Goal: Communication & Community: Answer question/provide support

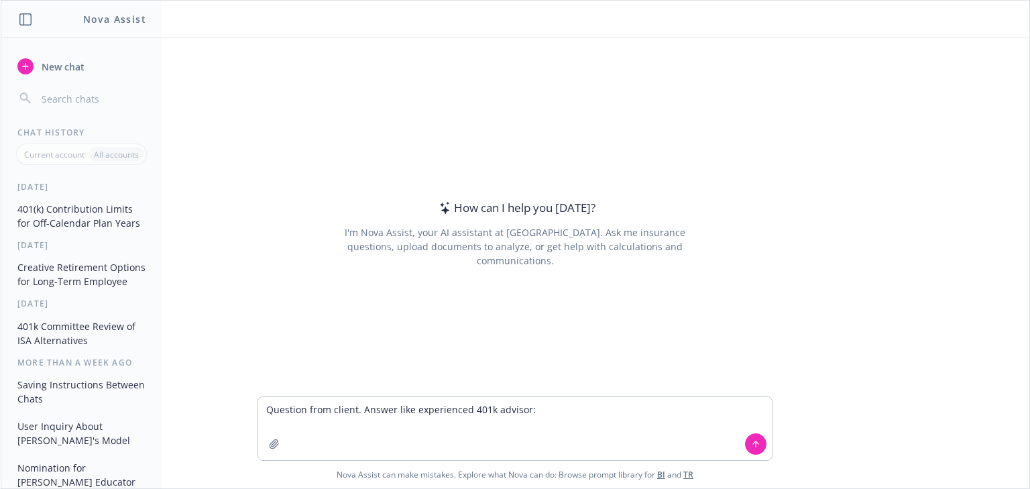
type textarea "Question from client. Answer like experienced 401k advisor: • The EBF inquiries…"
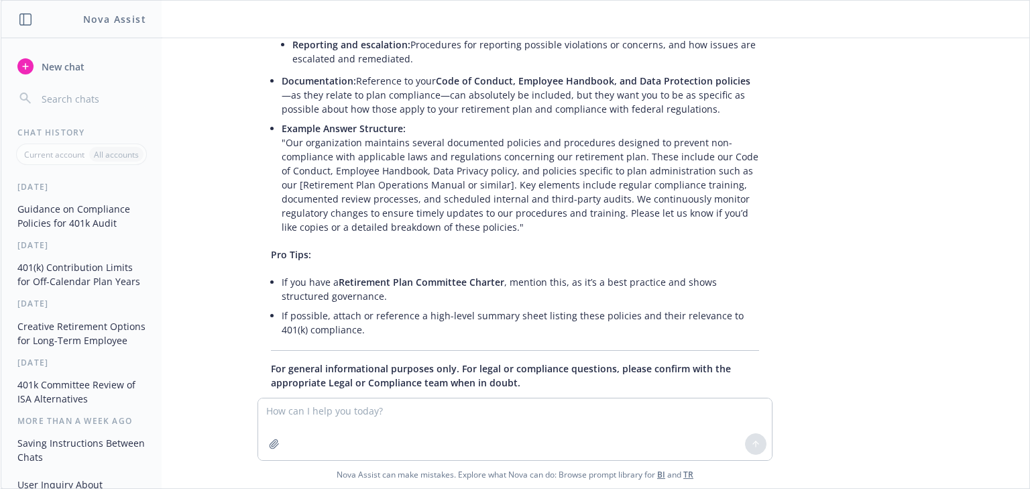
scroll to position [437, 0]
drag, startPoint x: 363, startPoint y: 401, endPoint x: 294, endPoint y: 408, distance: 70.1
click at [294, 408] on textarea at bounding box center [515, 429] width 514 height 62
type textarea "let's take the example answer and broaden it. Include something about how the 4…"
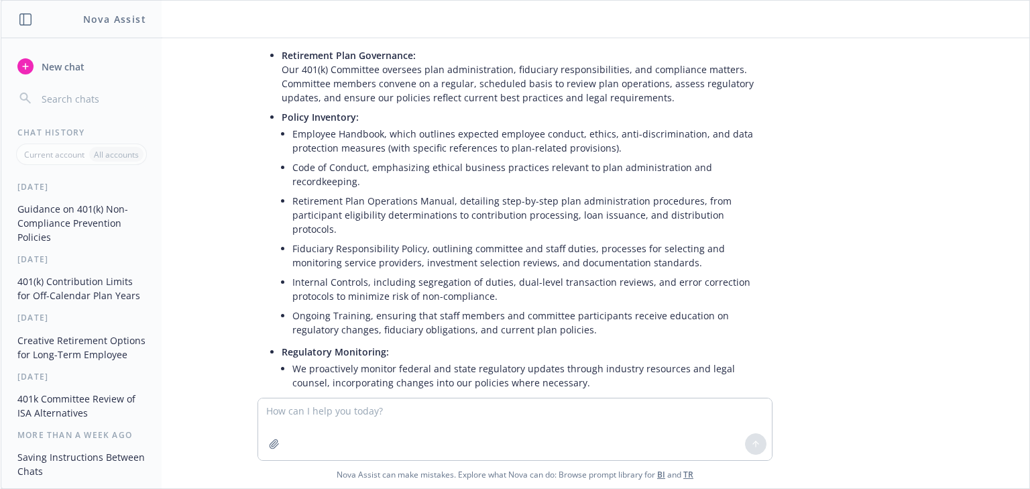
scroll to position [1005, 0]
type textarea "boil that down into a paragraph and remove refernce to retirement plan operatio…"
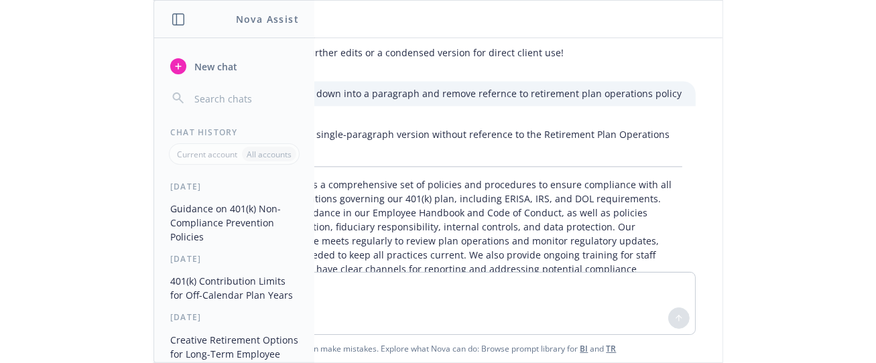
scroll to position [1608, 0]
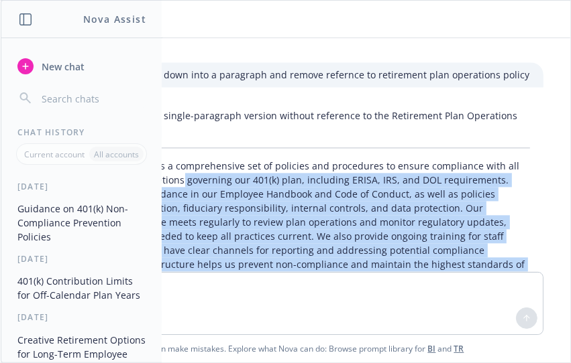
drag, startPoint x: 416, startPoint y: 250, endPoint x: 172, endPoint y: 158, distance: 260.8
click at [172, 159] on p "Our organization maintains a comprehensive set of policies and procedures to en…" at bounding box center [286, 222] width 488 height 127
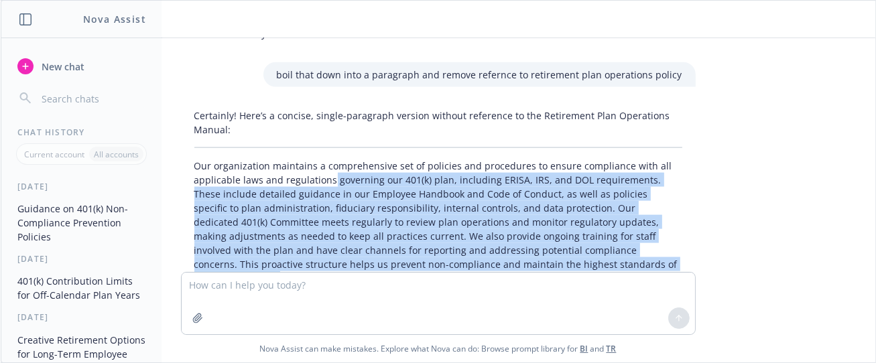
click at [548, 244] on p "Our organization maintains a comprehensive set of policies and procedures to en…" at bounding box center [438, 222] width 488 height 127
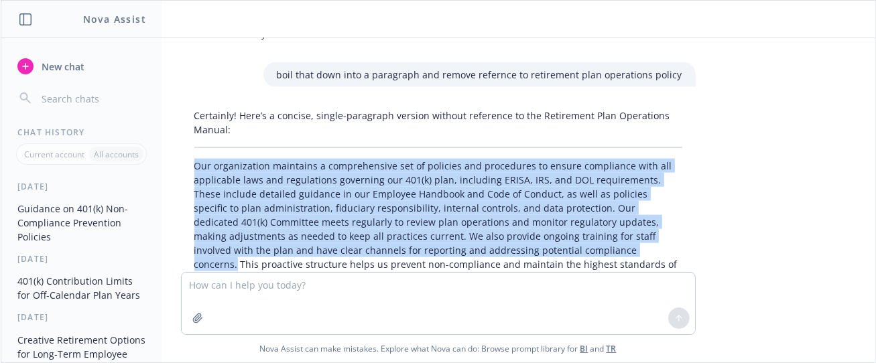
drag, startPoint x: 491, startPoint y: 234, endPoint x: 179, endPoint y: 150, distance: 323.5
click at [181, 150] on div "Certainly! Here’s a concise, single-paragraph version without reference to the …" at bounding box center [438, 222] width 515 height 238
copy p "Our organization maintains a comprehensive set of policies and procedures to en…"
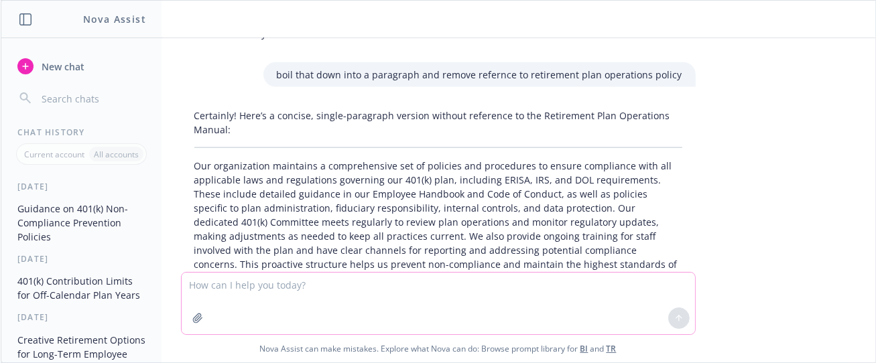
click at [282, 282] on textarea at bounding box center [439, 304] width 514 height 62
type textarea "S"
type textarea "Need help"
click at [67, 70] on span "New chat" at bounding box center [62, 67] width 46 height 14
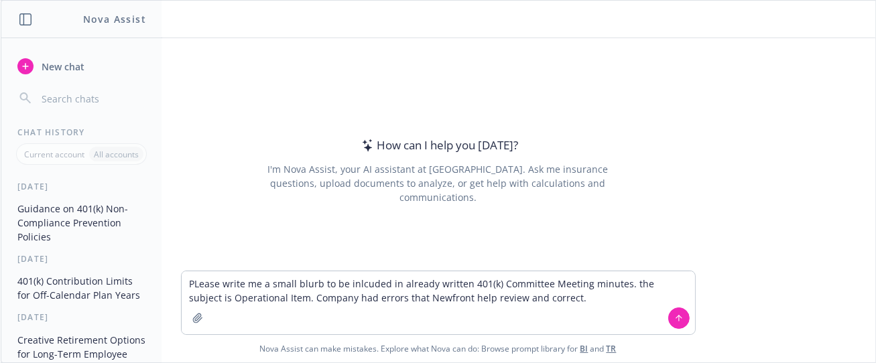
type textarea "PLease write me a small blurb to be inlcuded in already written 401(k) Committe…"
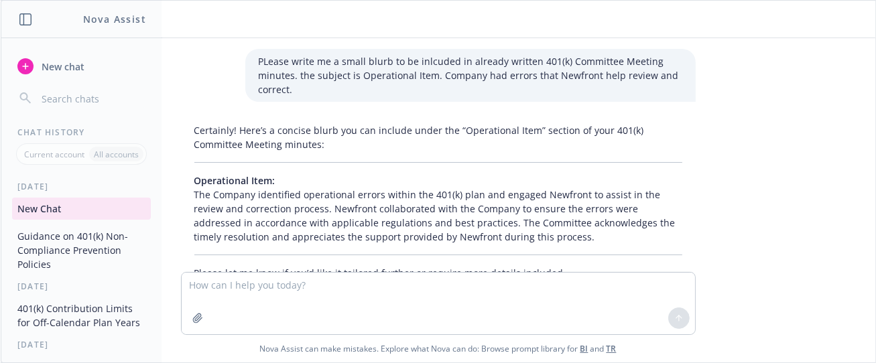
scroll to position [45, 0]
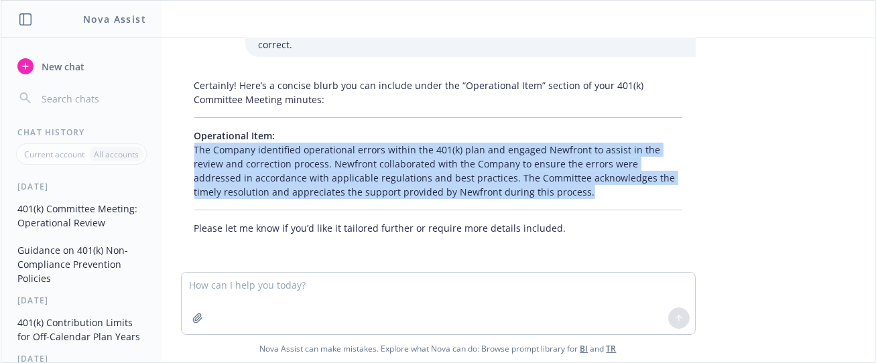
drag, startPoint x: 500, startPoint y: 190, endPoint x: 180, endPoint y: 154, distance: 322.5
click at [181, 154] on div "Certainly! Here’s a concise blurb you can include under the “Operational Item” …" at bounding box center [438, 157] width 515 height 168
copy p "The Company identified operational errors within the 401(k) plan and engaged Ne…"
